Goal: Transaction & Acquisition: Purchase product/service

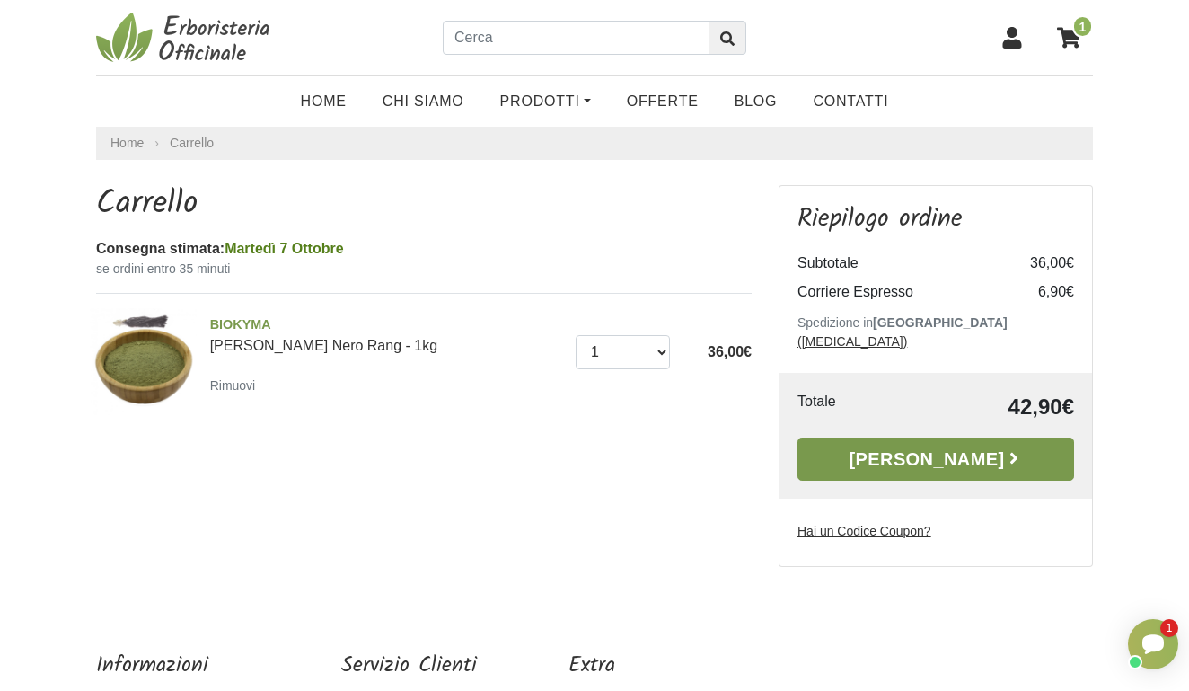
click at [903, 442] on link "[PERSON_NAME]" at bounding box center [935, 458] width 277 height 43
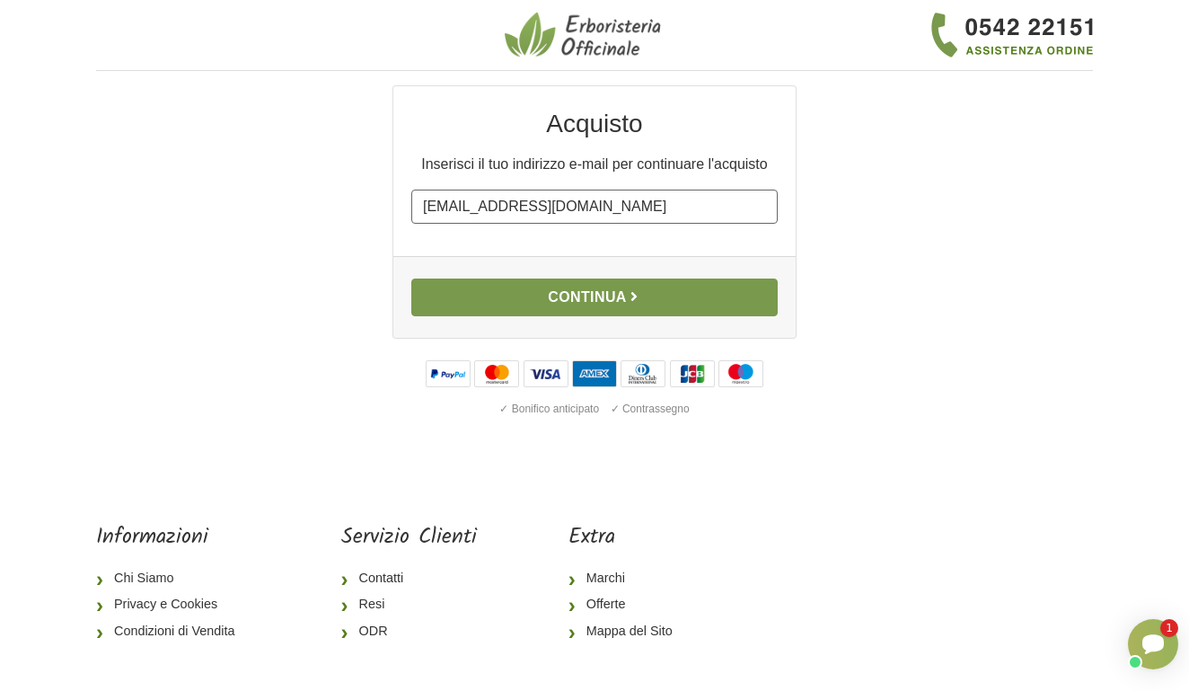
type input "camillasabbatini12@gmail.com"
click at [520, 297] on button "Continua" at bounding box center [594, 297] width 366 height 38
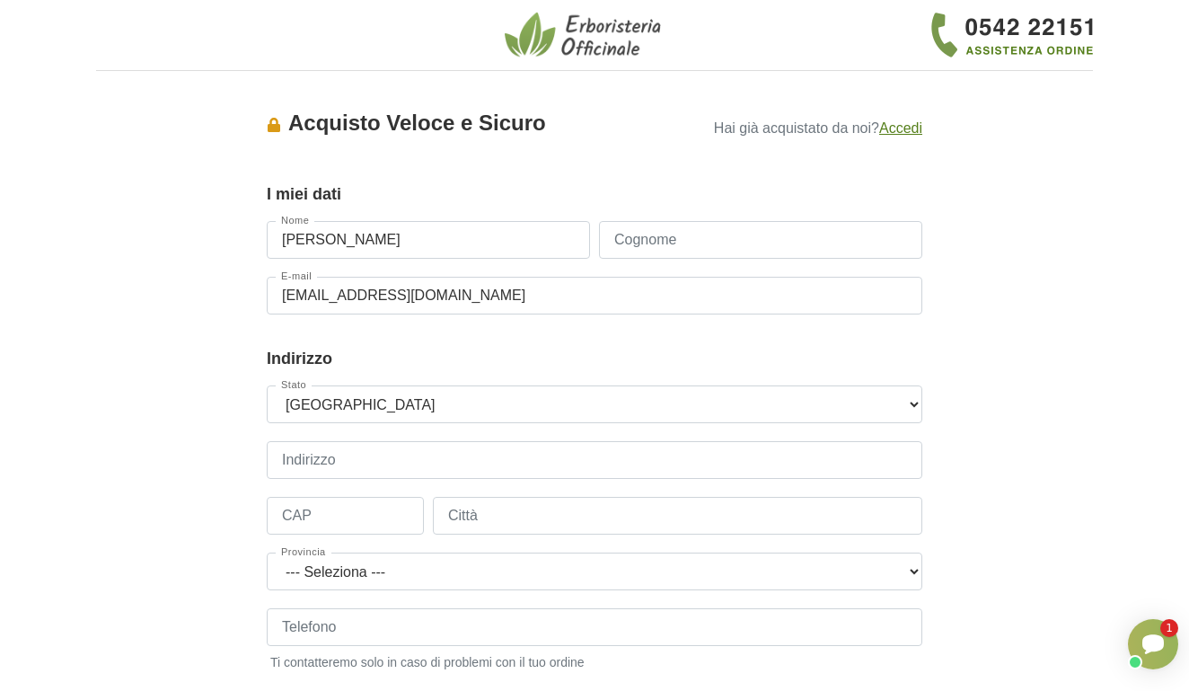
type input "[PERSON_NAME]"
type input "[DEMOGRAPHIC_DATA]"
type input "[STREET_ADDRESS]"
type input "60019"
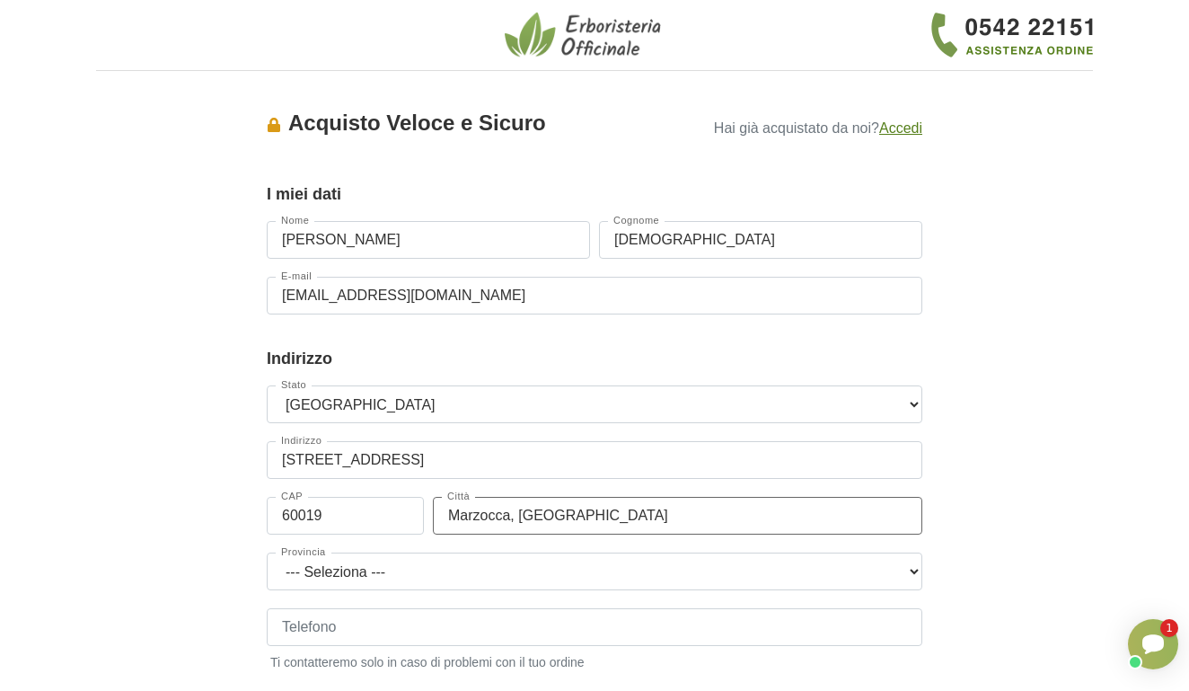
type input "Marzocca, [GEOGRAPHIC_DATA]"
select select "3844"
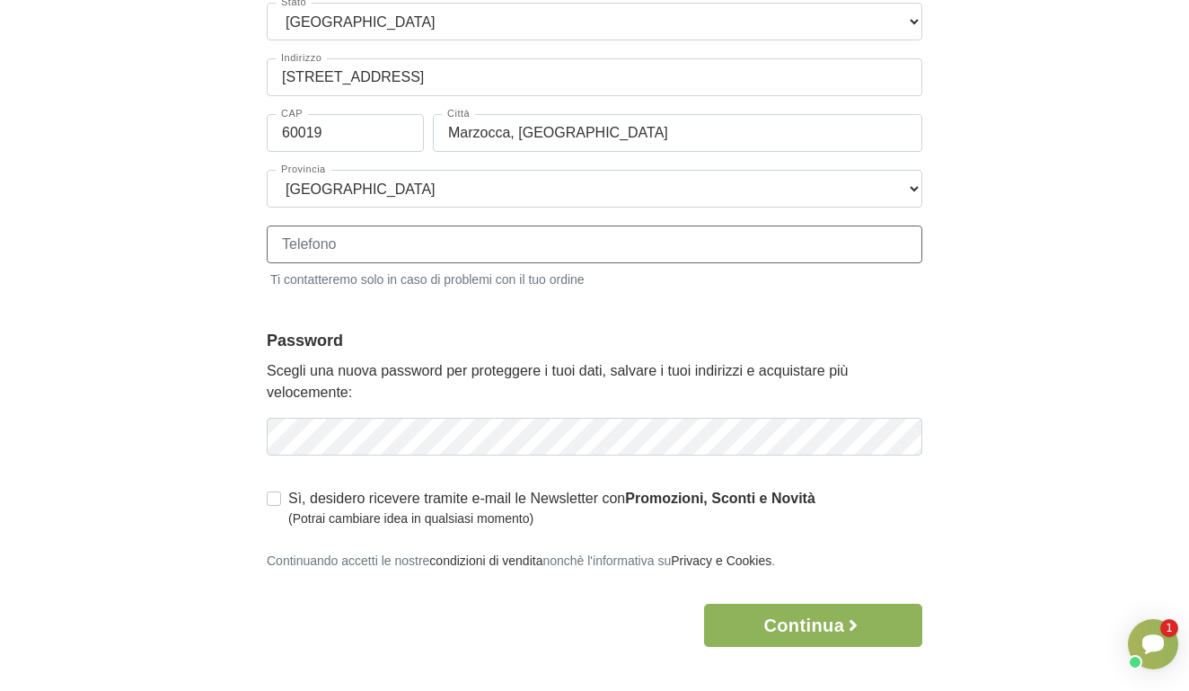
scroll to position [383, 0]
click at [242, 295] on div "Accesso × Accedi per completare il tuo acquisto più velocemente. E-mail [EMAIL_…" at bounding box center [595, 175] width 1024 height 944
click at [828, 620] on button "Continua" at bounding box center [813, 624] width 218 height 43
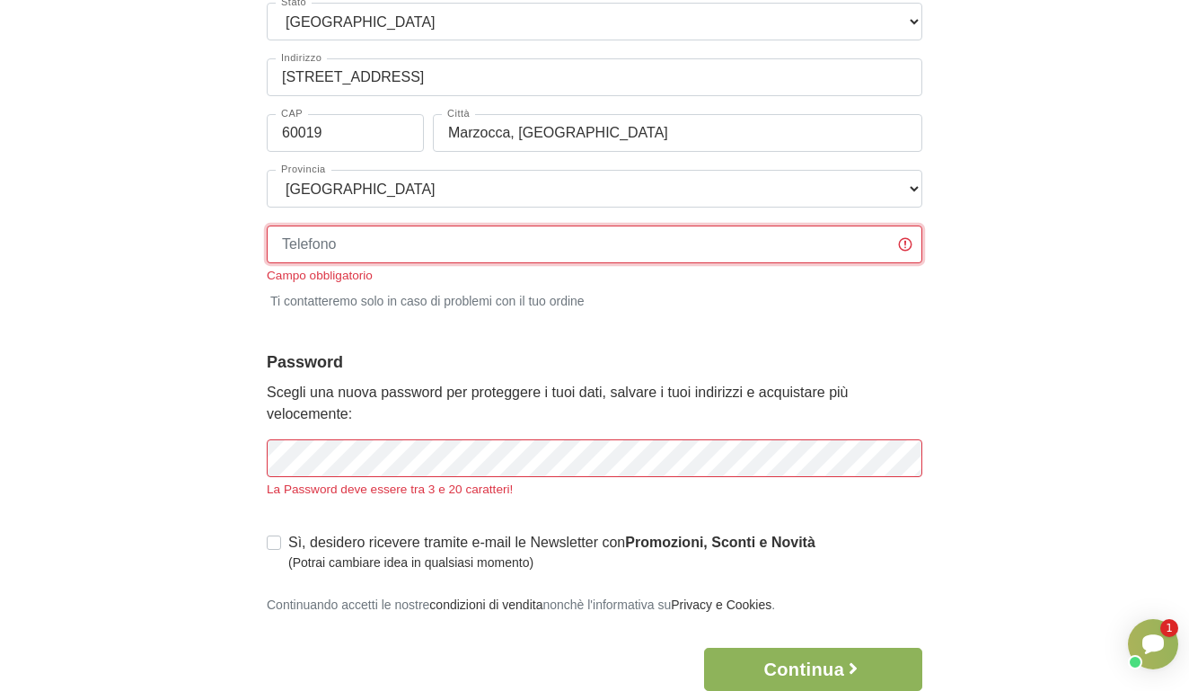
click at [474, 233] on input "Telefono" at bounding box center [595, 244] width 656 height 38
type input "[PHONE_NUMBER]"
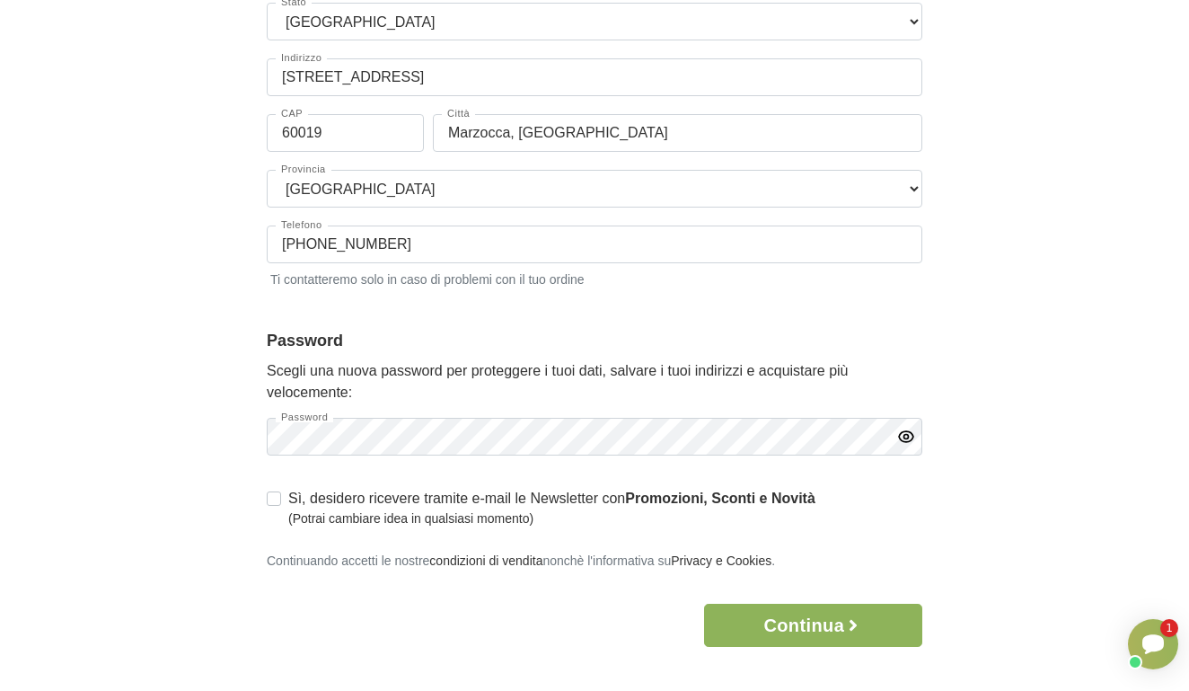
click at [370, 452] on form "I miei dati Gruppo Clienti Default Nome [PERSON_NAME] Cognome Sabbatii E-mail […" at bounding box center [595, 212] width 656 height 868
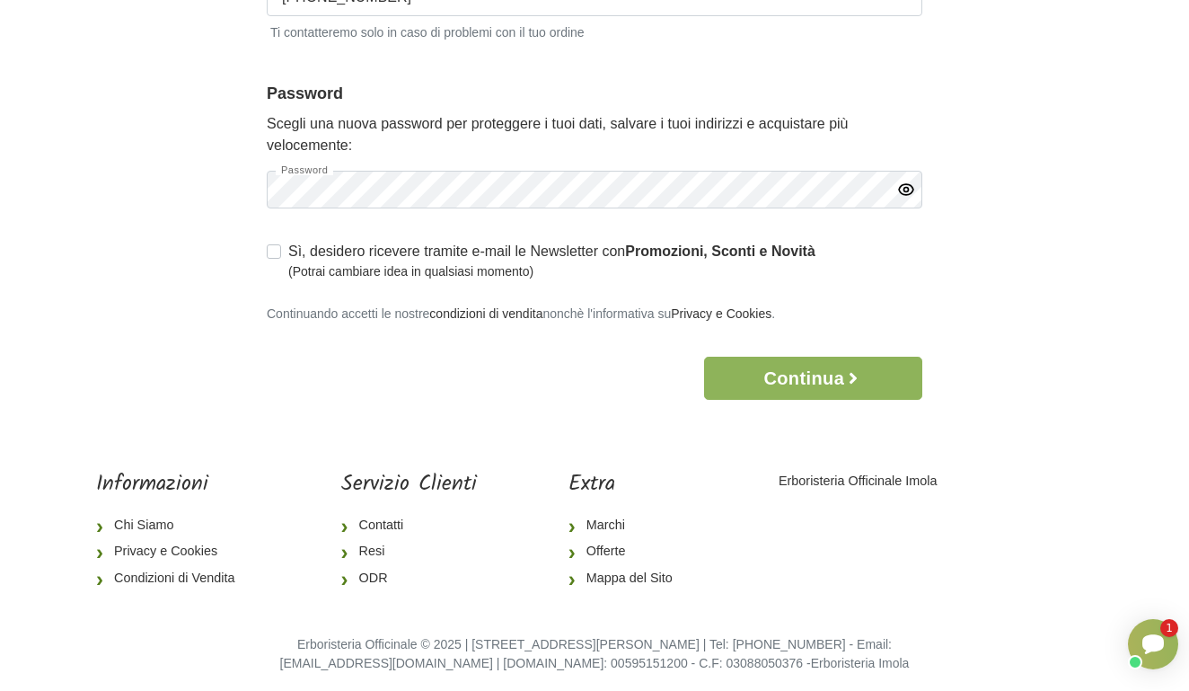
scroll to position [638, 0]
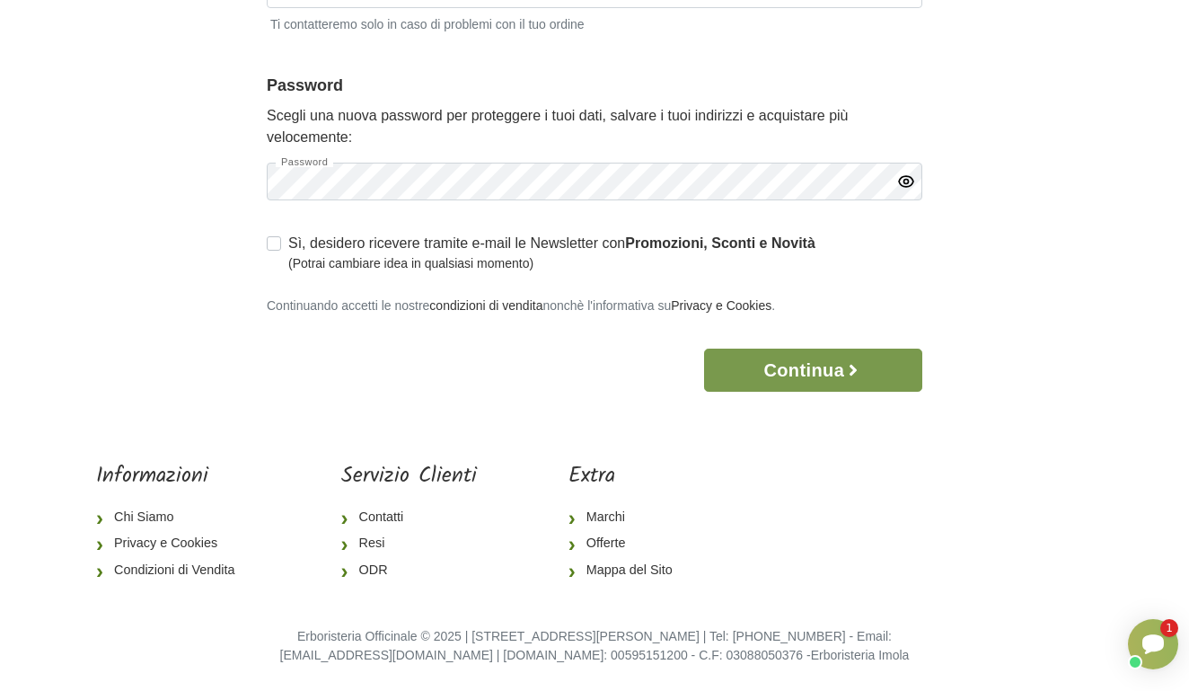
click at [828, 355] on button "Continua" at bounding box center [813, 369] width 218 height 43
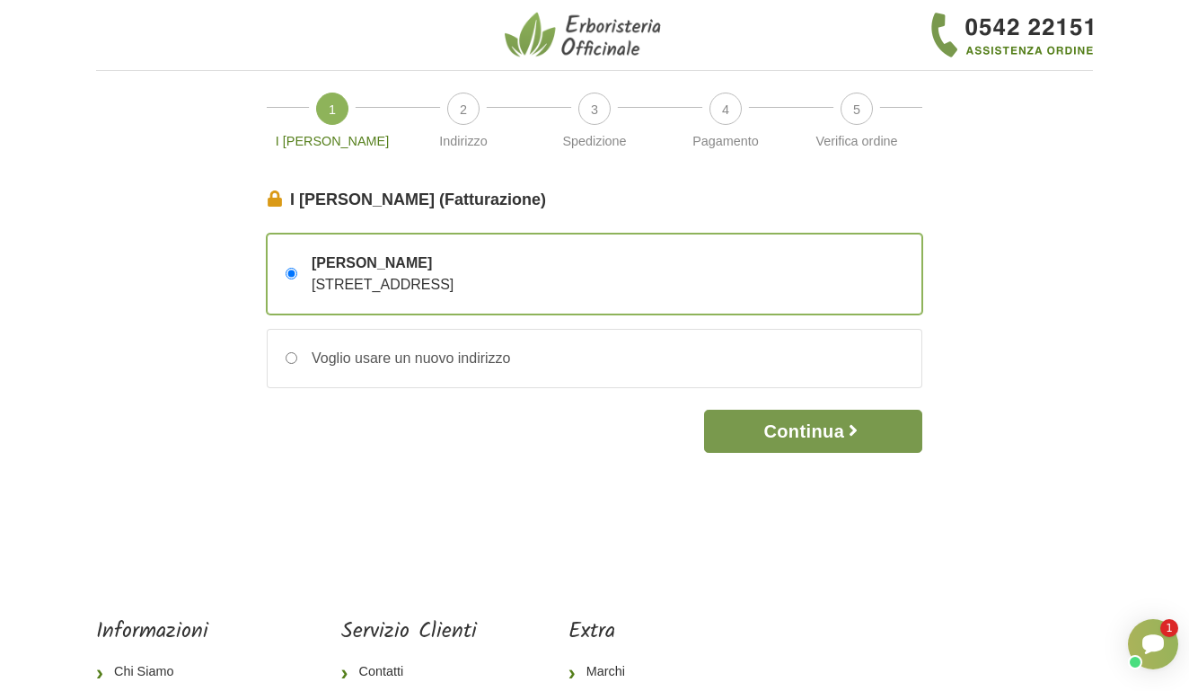
click at [812, 435] on button "Continua" at bounding box center [813, 430] width 218 height 43
click at [801, 428] on button "Continua" at bounding box center [813, 430] width 218 height 43
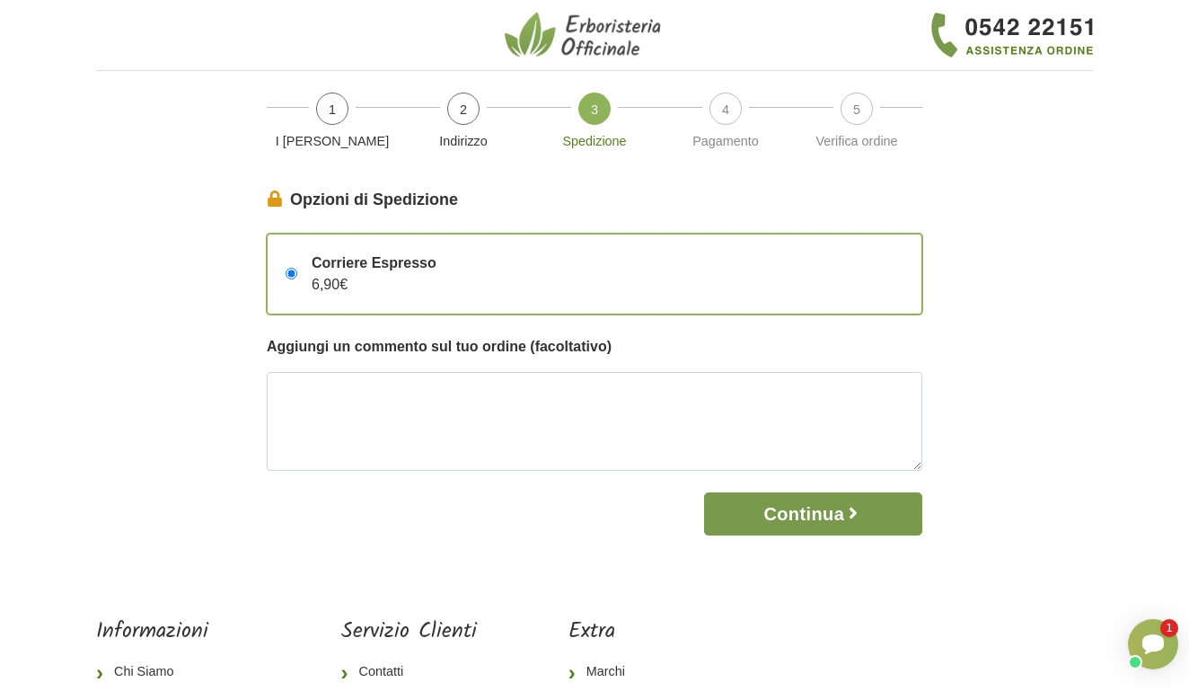
click at [816, 513] on button "Continua" at bounding box center [813, 513] width 218 height 43
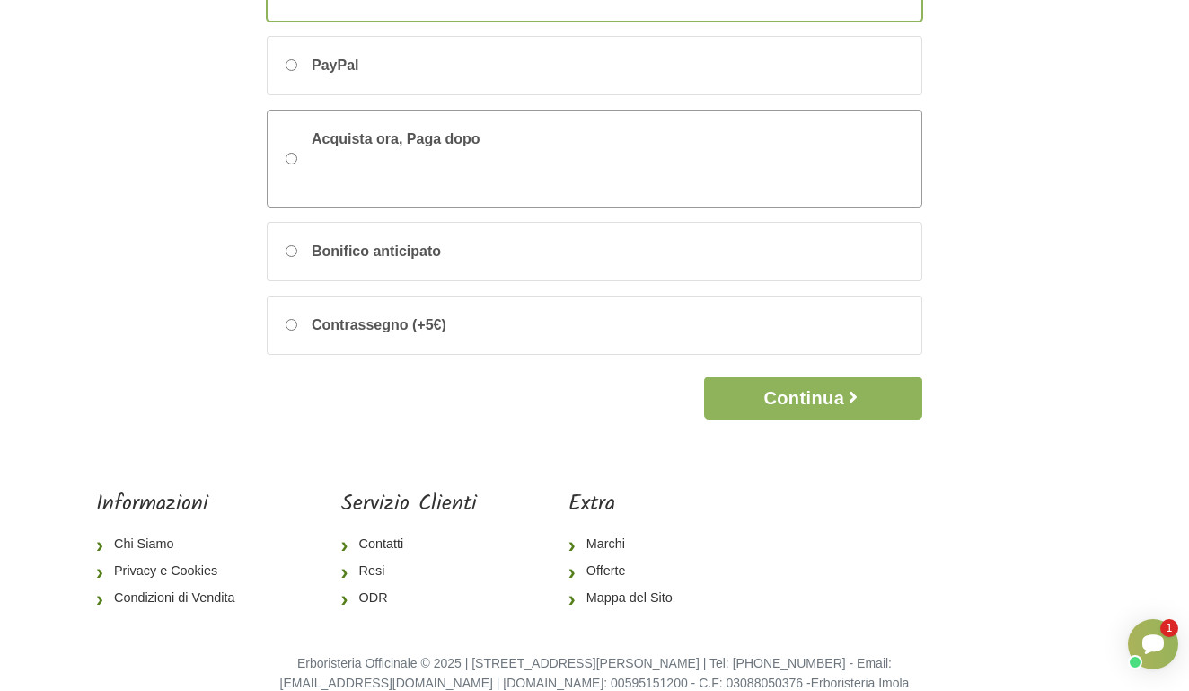
scroll to position [272, 0]
click at [807, 381] on button "Continua" at bounding box center [813, 396] width 218 height 43
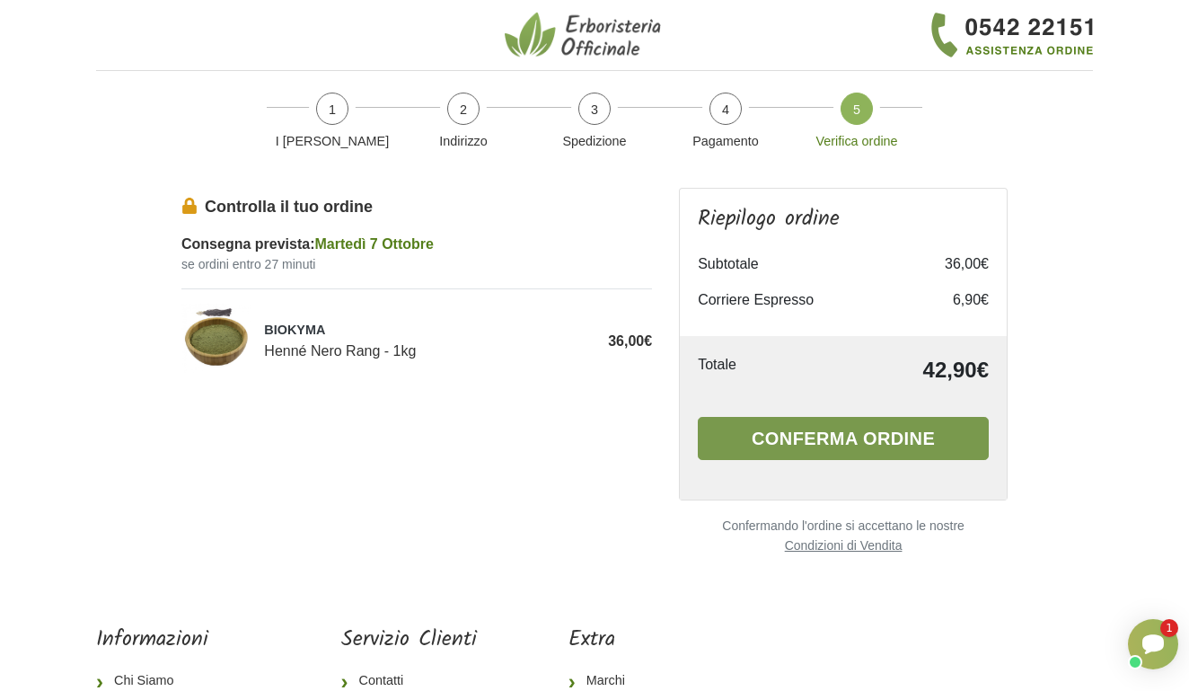
click at [801, 448] on button "Conferma ordine" at bounding box center [843, 438] width 291 height 43
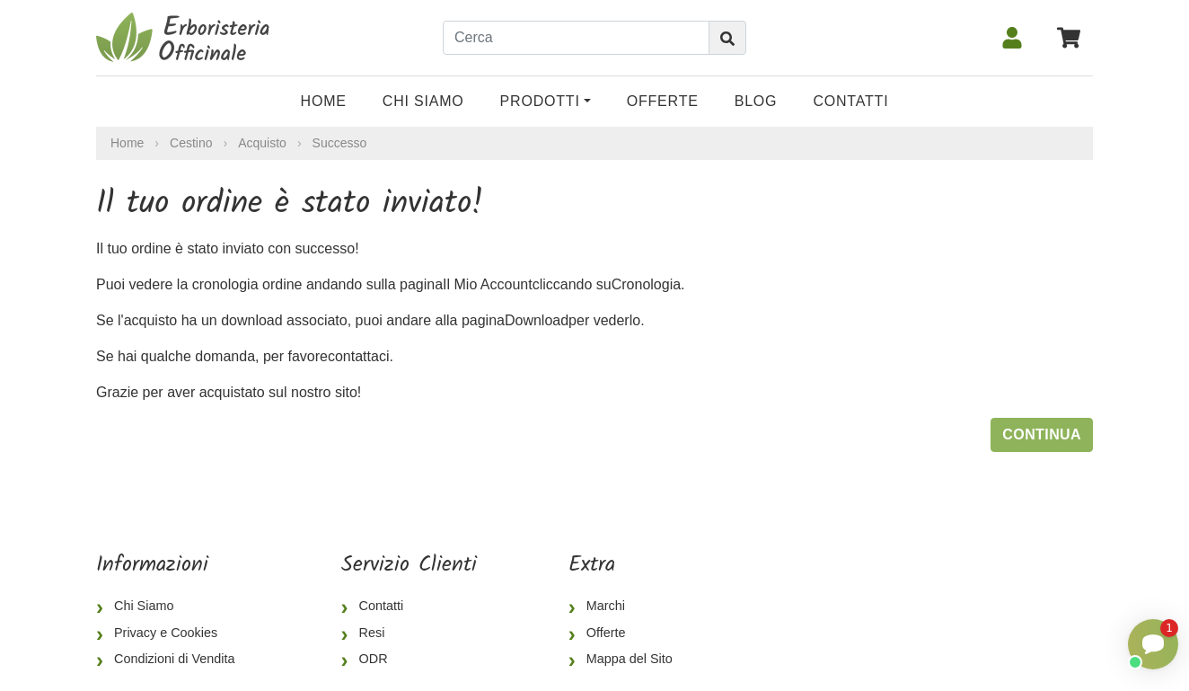
click at [613, 3] on div at bounding box center [594, 38] width 997 height 76
